Goal: Use online tool/utility: Utilize a website feature to perform a specific function

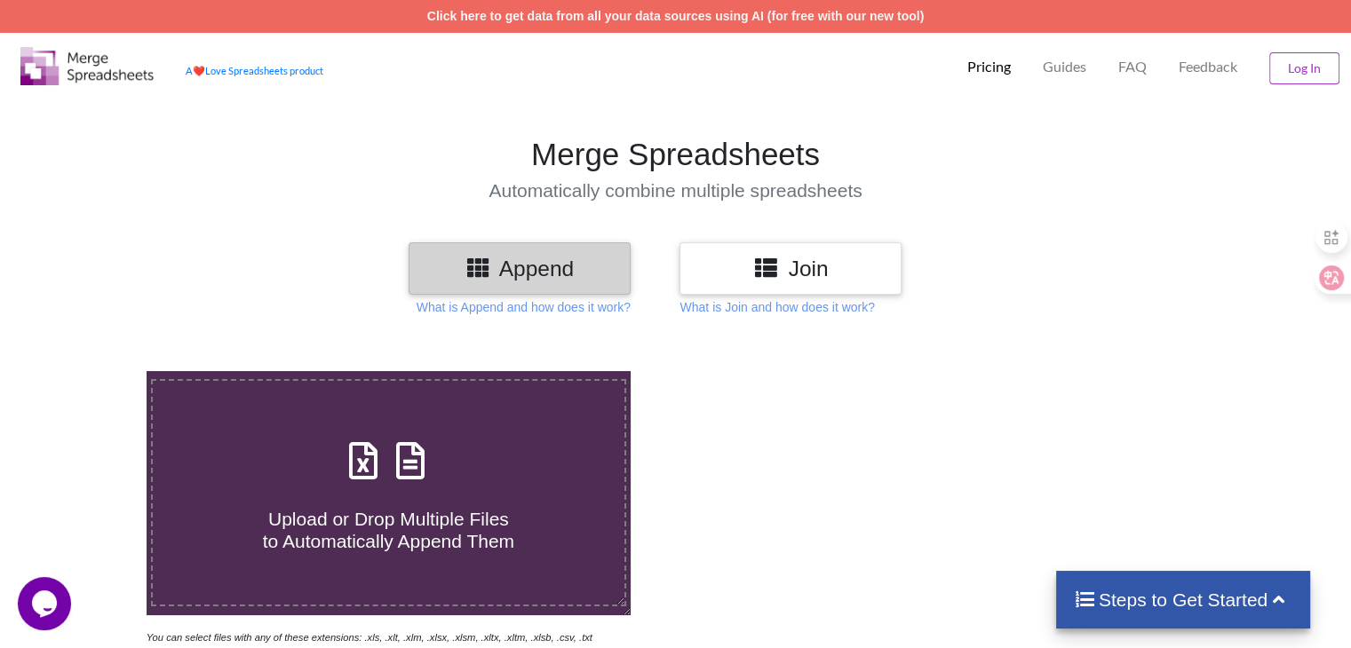
click at [427, 481] on span at bounding box center [388, 462] width 94 height 42
click at [92, 371] on input "Upload or Drop Multiple Files to Automatically Append Them" at bounding box center [92, 371] width 0 height 0
type input "C:\fakepath\1-2025~1.XLS"
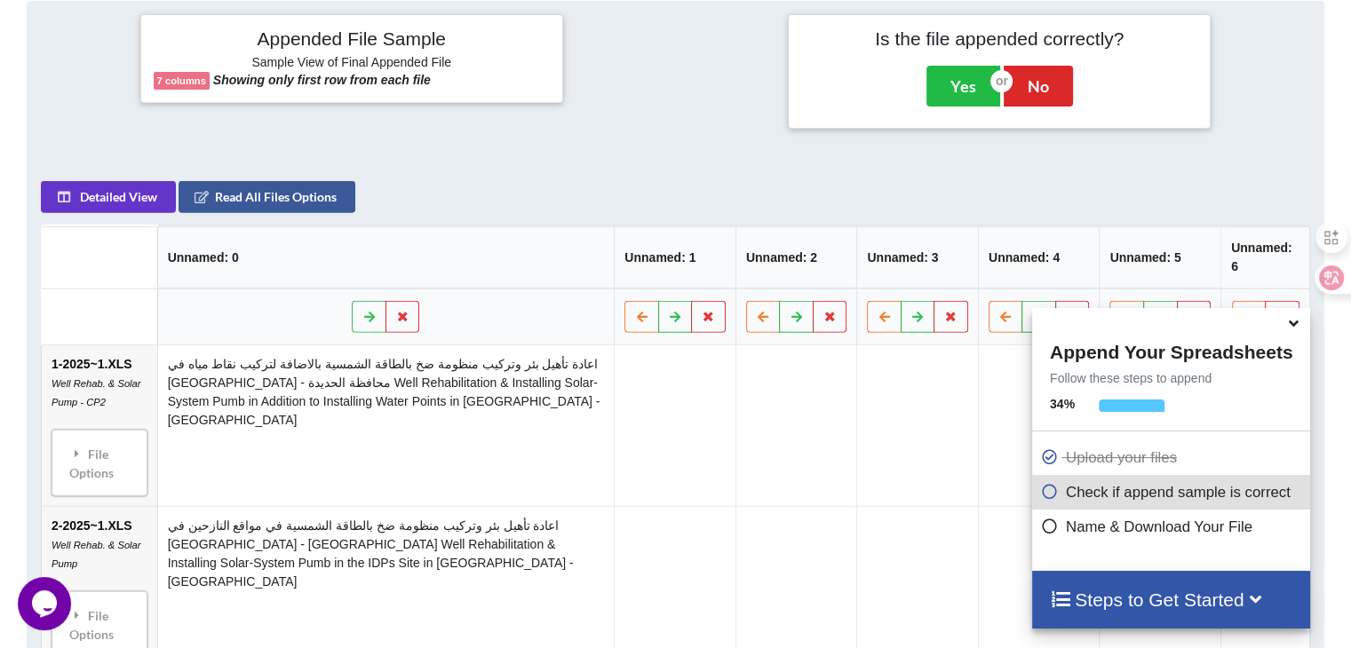
scroll to position [700, 0]
click at [948, 79] on button "Yes" at bounding box center [963, 87] width 74 height 41
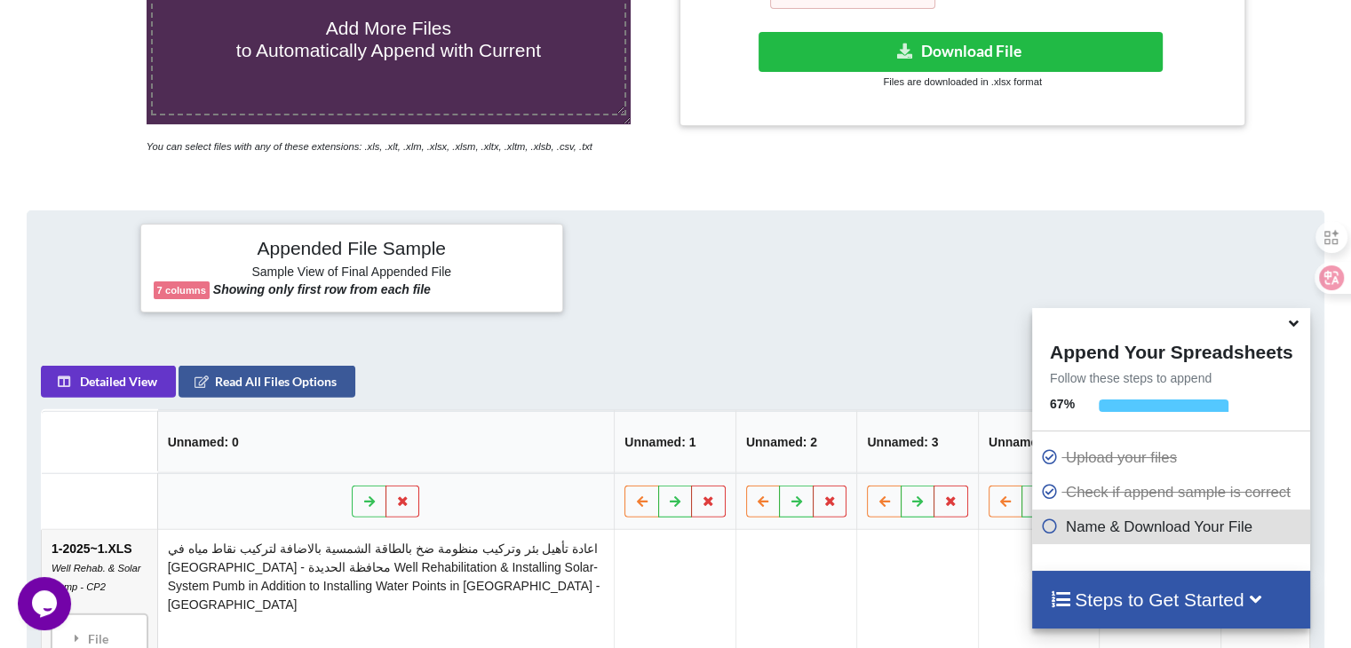
scroll to position [370, 0]
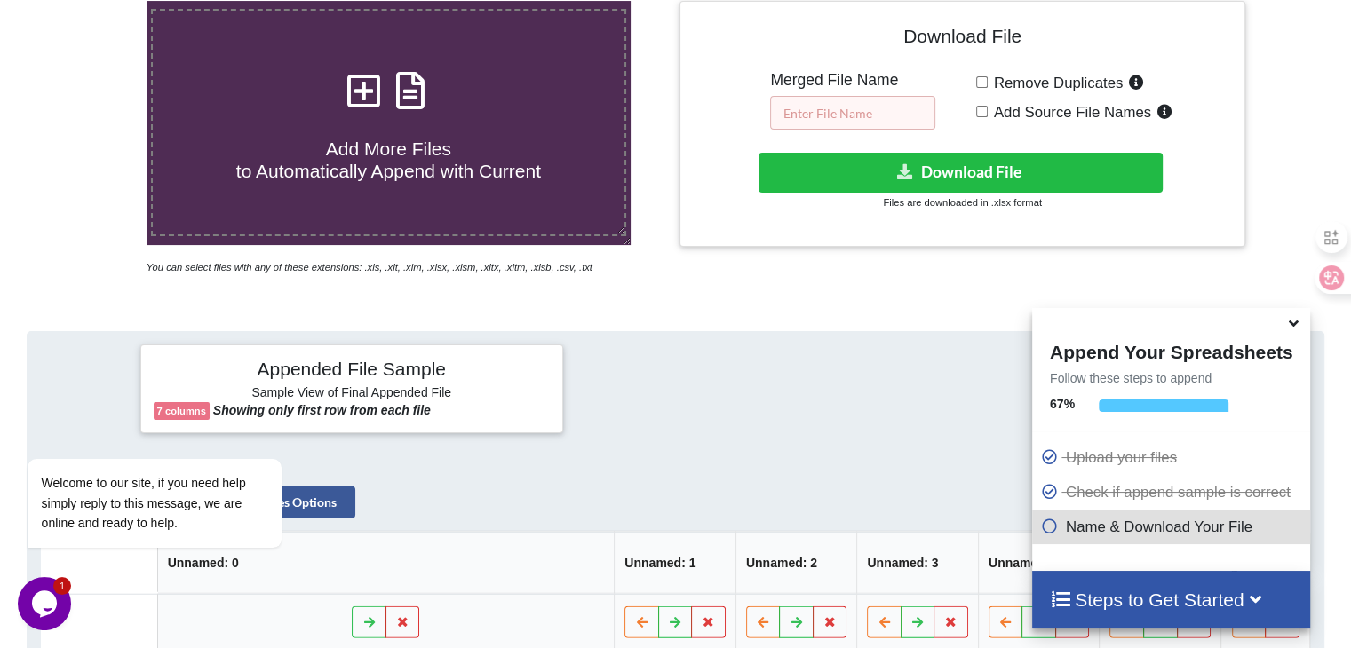
click at [882, 115] on input "text" at bounding box center [852, 113] width 165 height 34
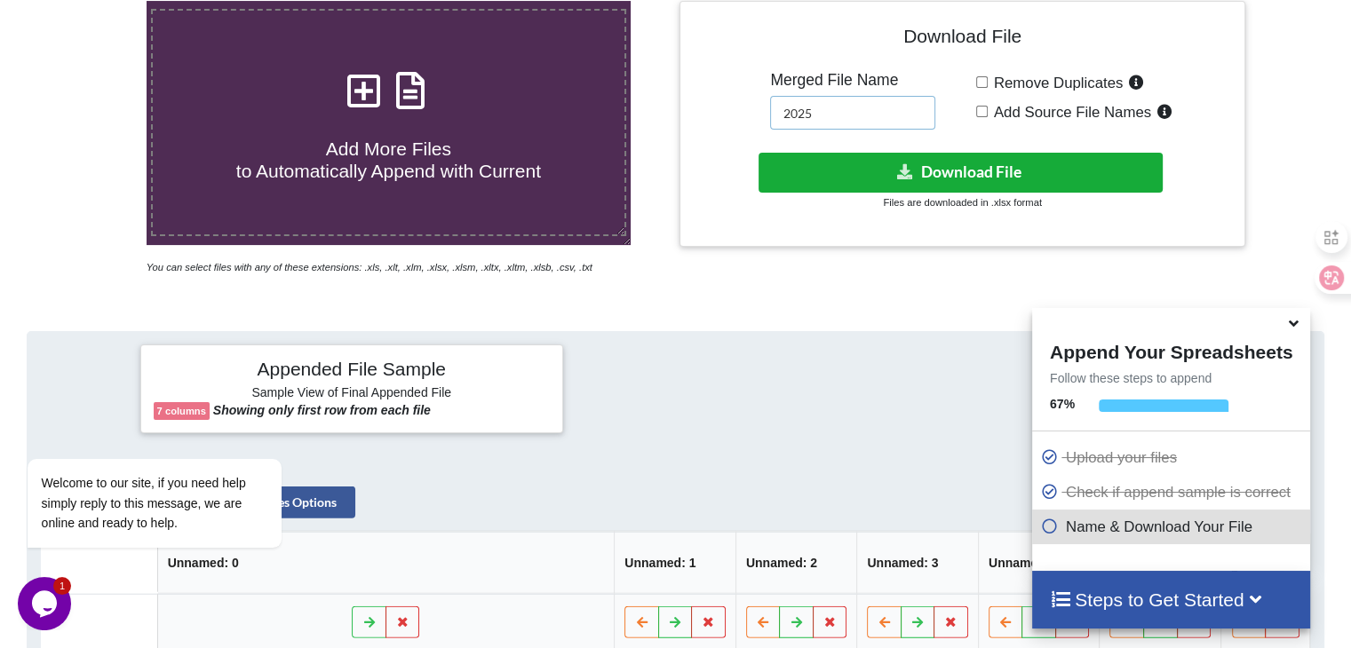
type input "2025"
click at [967, 163] on button "Download File" at bounding box center [961, 173] width 404 height 40
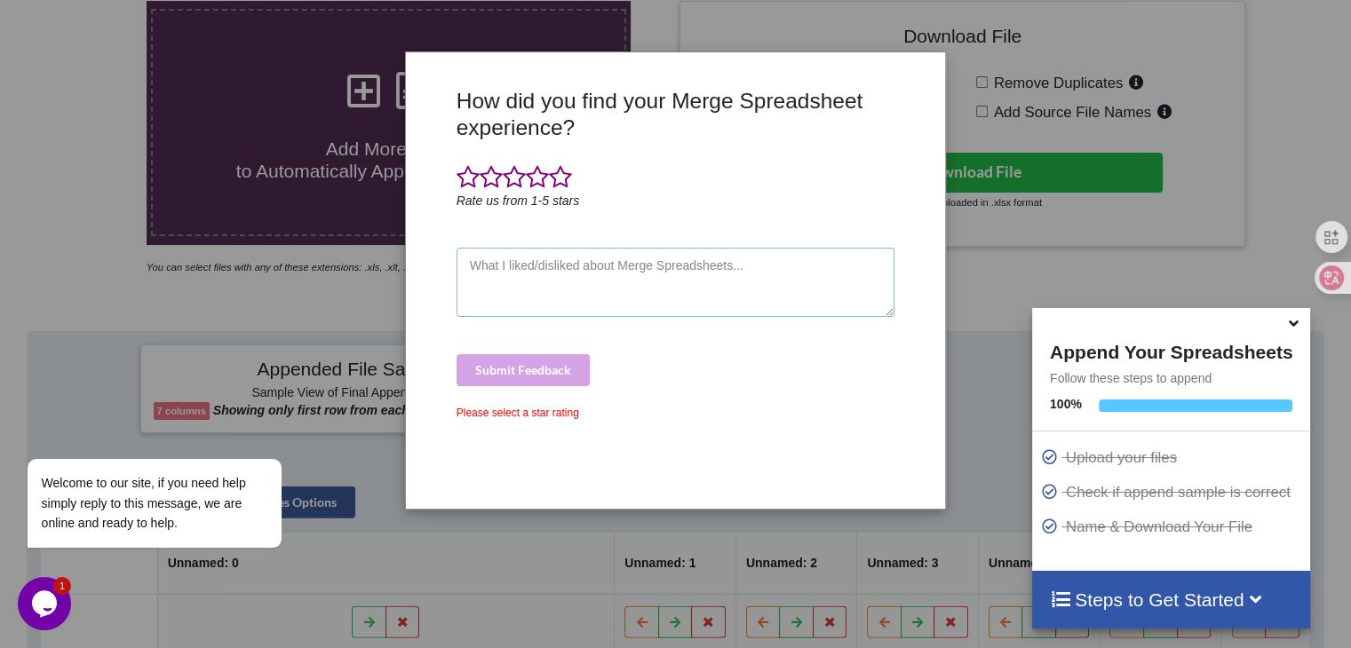
click at [570, 290] on textarea at bounding box center [676, 282] width 439 height 69
type textarea "ل"
type textarea "good"
click at [549, 361] on div "Submit Feedback" at bounding box center [676, 370] width 439 height 32
click at [555, 179] on span at bounding box center [560, 177] width 23 height 25
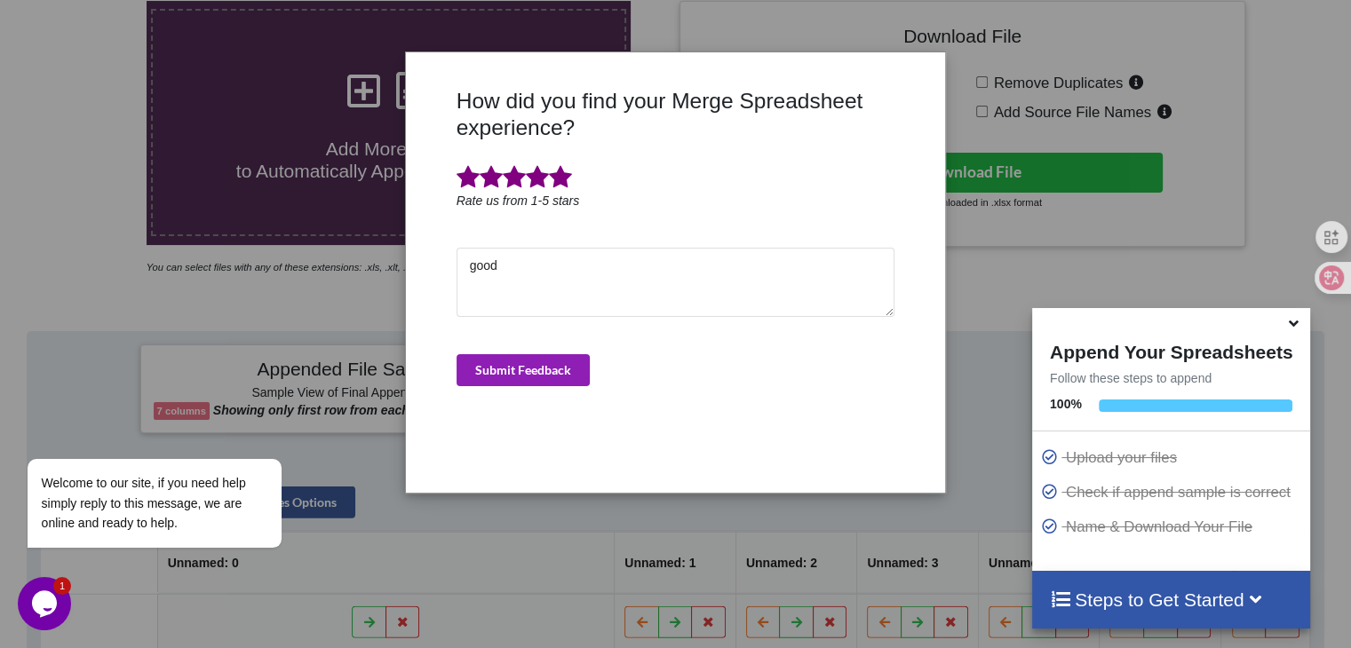
click at [508, 378] on button "Submit Feedback" at bounding box center [523, 370] width 133 height 32
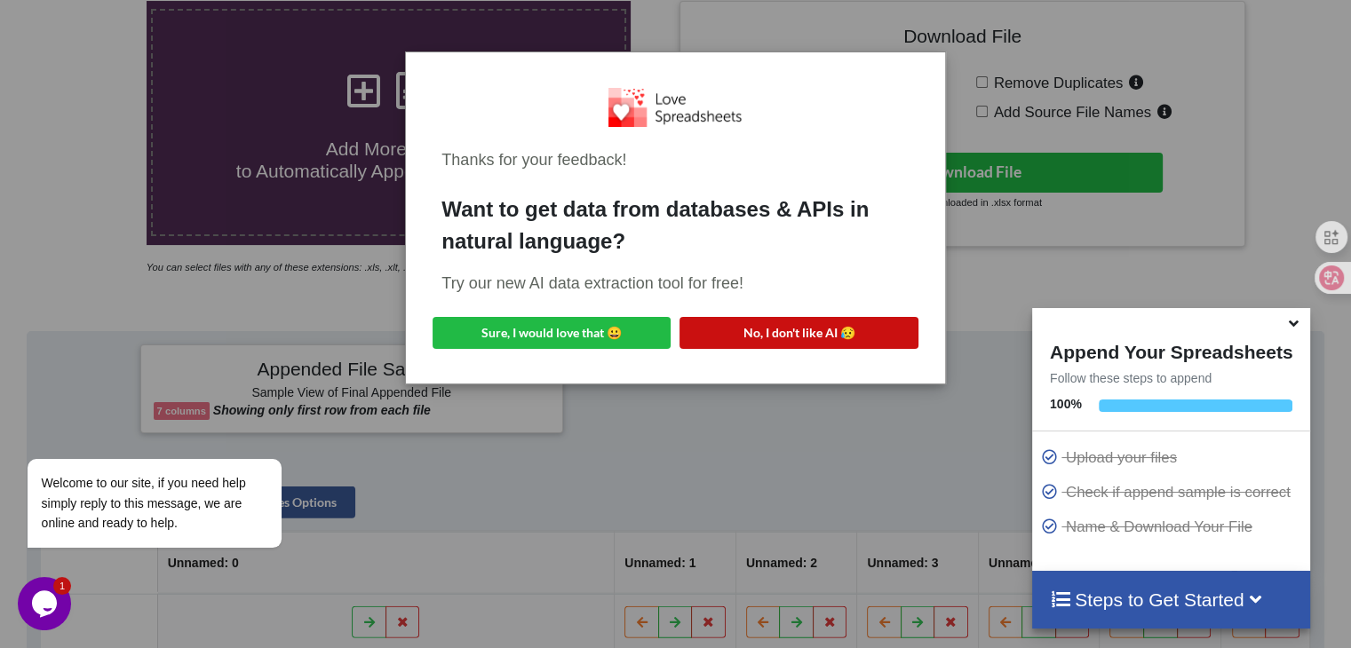
click at [700, 338] on button "No, I don't like AI 😥" at bounding box center [799, 333] width 238 height 32
